Goal: Information Seeking & Learning: Learn about a topic

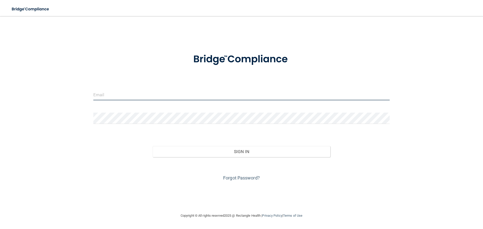
click at [115, 91] on input "email" at bounding box center [241, 94] width 296 height 11
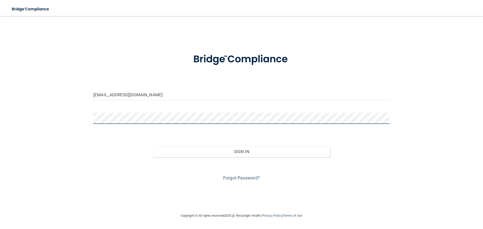
click at [153, 146] on button "Sign In" at bounding box center [242, 151] width 178 height 11
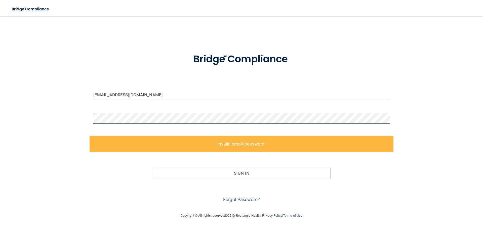
click at [85, 113] on div "acournoyer@spoonwood.com Invalid email/password. You don't have permission to a…" at bounding box center [241, 114] width 463 height 187
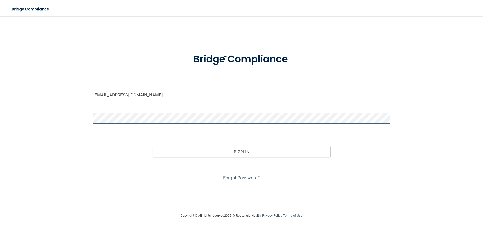
click at [153, 146] on button "Sign In" at bounding box center [242, 151] width 178 height 11
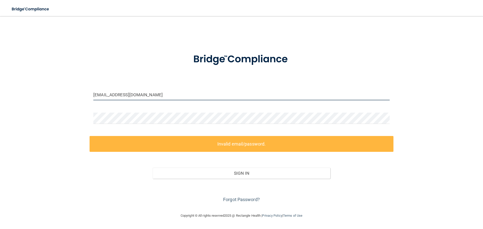
click at [161, 96] on input "acournoyer@spoonwood.com" at bounding box center [241, 94] width 296 height 11
click at [141, 96] on input "acournoyer@spoonwood.com" at bounding box center [241, 94] width 296 height 11
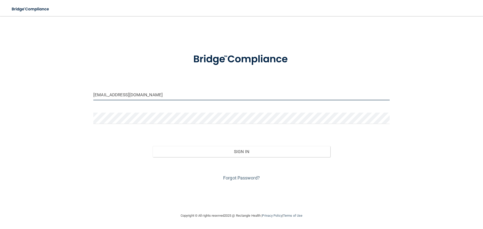
type input "acournoyer@spoonwooddental.com"
click at [153, 146] on button "Sign In" at bounding box center [242, 151] width 178 height 11
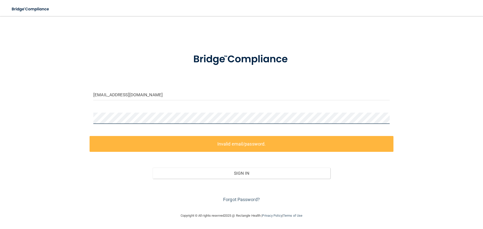
click at [86, 120] on div "acournoyer@spoonwooddental.com Invalid email/password. You don't have permissio…" at bounding box center [241, 114] width 463 height 187
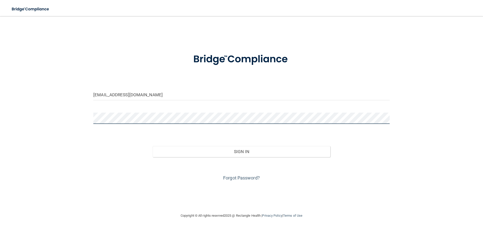
click at [153, 146] on button "Sign In" at bounding box center [242, 151] width 178 height 11
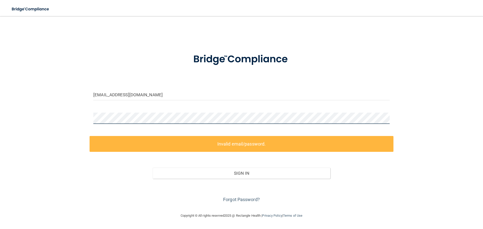
click at [74, 116] on div "acournoyer@spoonwooddental.com Invalid email/password. You don't have permissio…" at bounding box center [241, 114] width 463 height 187
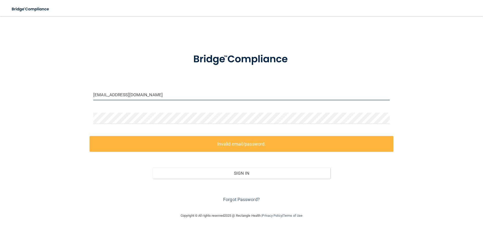
click at [141, 93] on input "acournoyer@spoonwooddental.com" at bounding box center [241, 94] width 296 height 11
click at [166, 96] on input "acournoyer@spoonwooddental.com" at bounding box center [241, 94] width 296 height 11
drag, startPoint x: 174, startPoint y: 94, endPoint x: 86, endPoint y: 94, distance: 87.3
click at [86, 94] on div "acournoyer@spoonwooddental.com Invalid email/password. You don't have permissio…" at bounding box center [241, 114] width 463 height 187
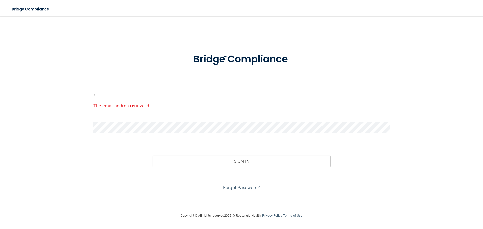
paste input "acournoyer@spoonwooddental.com"
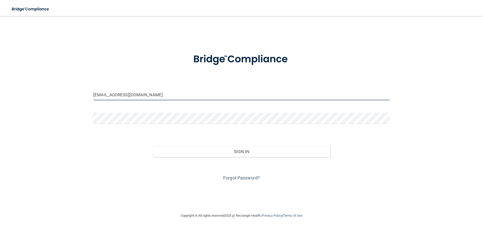
click at [97, 94] on input "aacournoyer@spoonwooddental.com" at bounding box center [241, 94] width 296 height 11
drag, startPoint x: 142, startPoint y: 94, endPoint x: 119, endPoint y: 94, distance: 22.4
click at [119, 94] on input "acournoyer@spoonwooddental.com" at bounding box center [241, 94] width 296 height 11
type input "[EMAIL_ADDRESS][DOMAIN_NAME]"
click at [153, 146] on button "Sign In" at bounding box center [242, 151] width 178 height 11
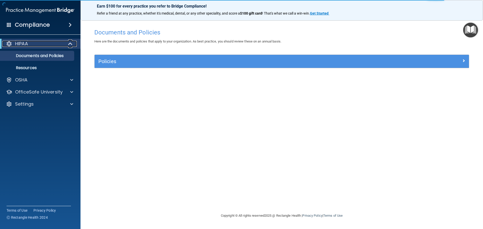
click at [41, 46] on div "HIPAA" at bounding box center [33, 44] width 62 height 6
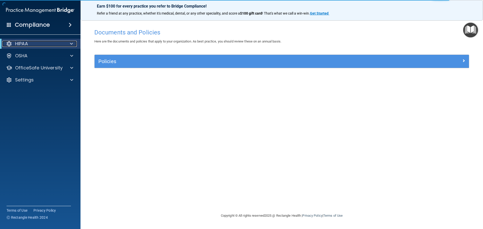
click at [41, 45] on div "HIPAA" at bounding box center [33, 44] width 62 height 6
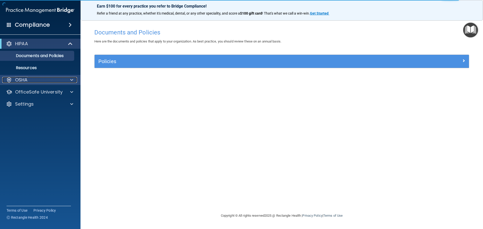
click at [48, 82] on div "OSHA" at bounding box center [33, 80] width 62 height 6
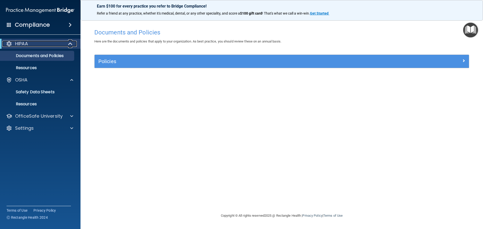
click at [27, 46] on p "HIPAA" at bounding box center [21, 44] width 13 height 6
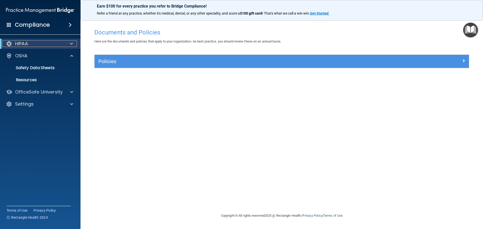
click at [15, 42] on p "HIPAA" at bounding box center [21, 44] width 13 height 6
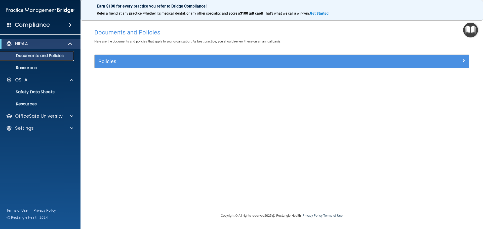
click at [36, 56] on p "Documents and Policies" at bounding box center [37, 55] width 69 height 5
click at [35, 66] on p "Resources" at bounding box center [37, 67] width 69 height 5
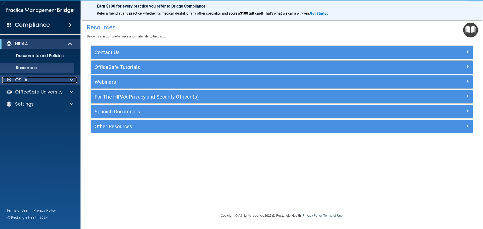
click at [41, 83] on div "OSHA" at bounding box center [33, 80] width 62 height 6
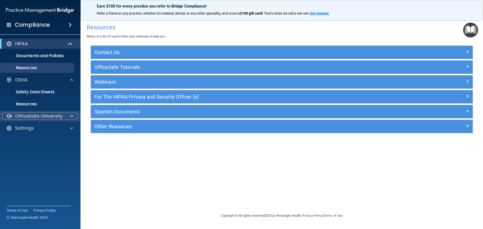
click at [43, 118] on p "OfficeSafe University" at bounding box center [39, 116] width 48 height 6
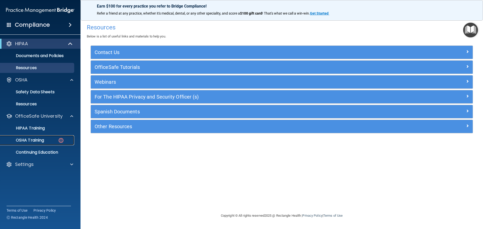
click at [38, 140] on p "OSHA Training" at bounding box center [23, 140] width 41 height 5
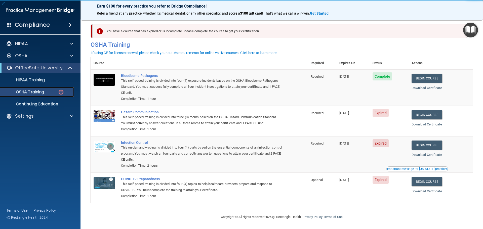
scroll to position [2, 0]
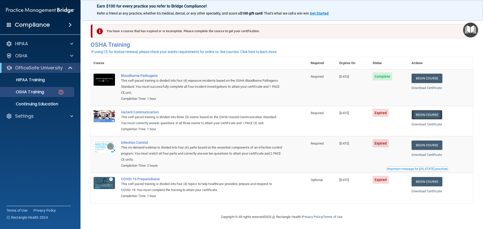
click at [422, 112] on link "Begin Course" at bounding box center [427, 114] width 31 height 9
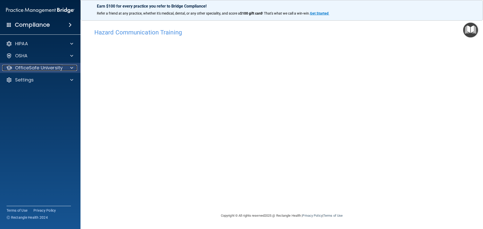
click at [59, 68] on p "OfficeSafe University" at bounding box center [39, 68] width 48 height 6
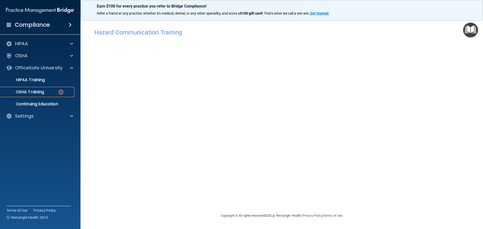
click at [59, 88] on link "OSHA Training" at bounding box center [34, 92] width 79 height 10
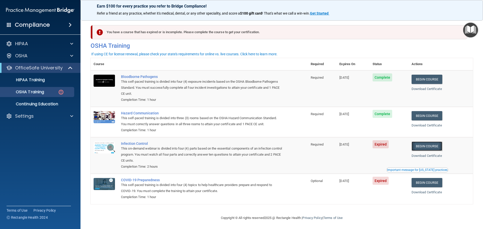
click at [433, 150] on link "Begin Course" at bounding box center [427, 146] width 31 height 9
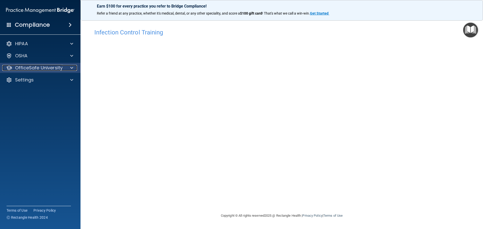
click at [40, 68] on p "OfficeSafe University" at bounding box center [39, 68] width 48 height 6
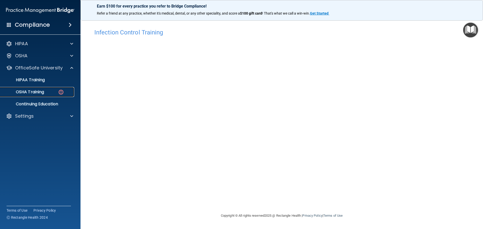
click at [46, 93] on div "OSHA Training" at bounding box center [37, 92] width 69 height 5
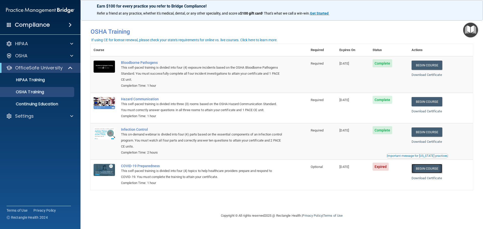
click at [435, 166] on link "Begin Course" at bounding box center [427, 168] width 31 height 9
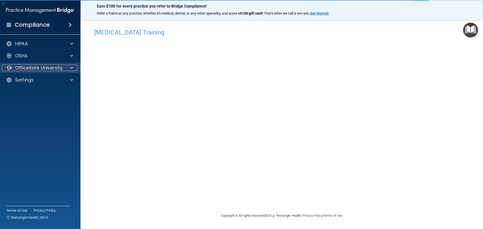
click at [35, 65] on p "OfficeSafe University" at bounding box center [39, 68] width 48 height 6
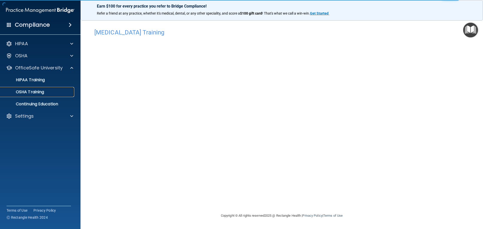
click at [45, 96] on link "OSHA Training" at bounding box center [34, 92] width 79 height 10
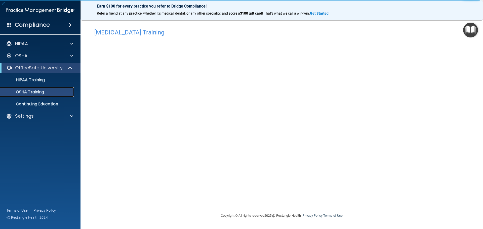
click at [45, 96] on link "OSHA Training" at bounding box center [34, 92] width 79 height 10
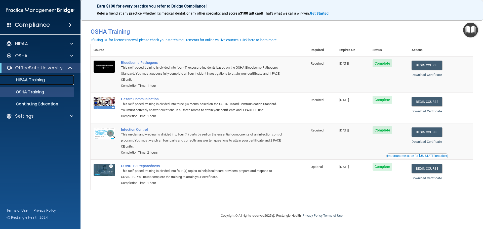
click at [35, 82] on p "HIPAA Training" at bounding box center [24, 79] width 42 height 5
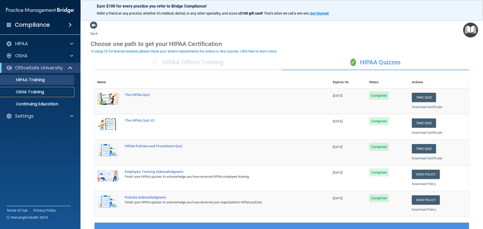
click at [52, 92] on div "OSHA Training" at bounding box center [37, 92] width 69 height 5
